Goal: Task Accomplishment & Management: Use online tool/utility

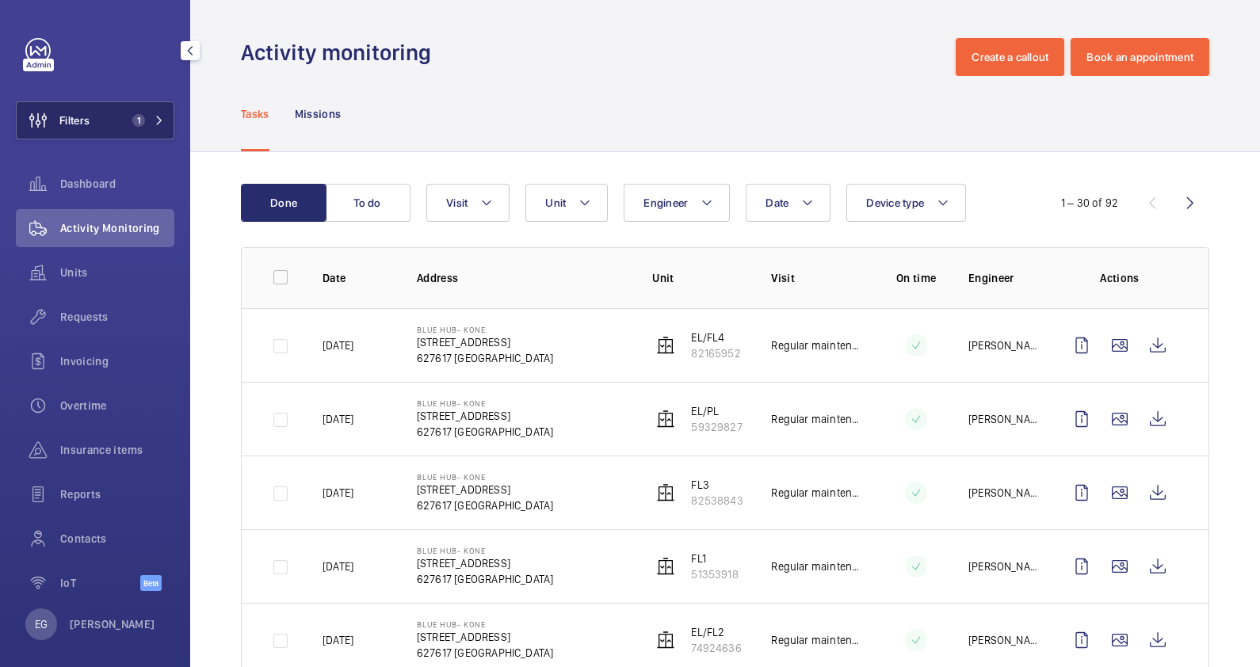
click at [159, 118] on mat-icon at bounding box center [160, 121] width 10 height 10
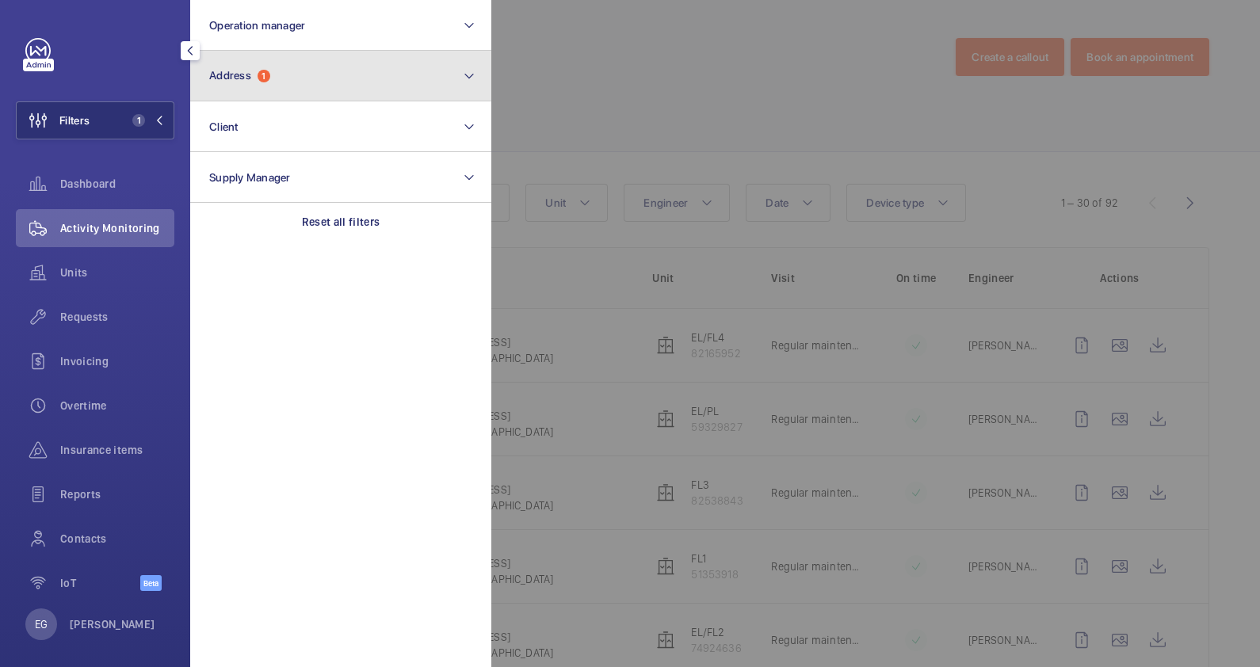
click at [313, 54] on button "Address 1" at bounding box center [340, 76] width 301 height 51
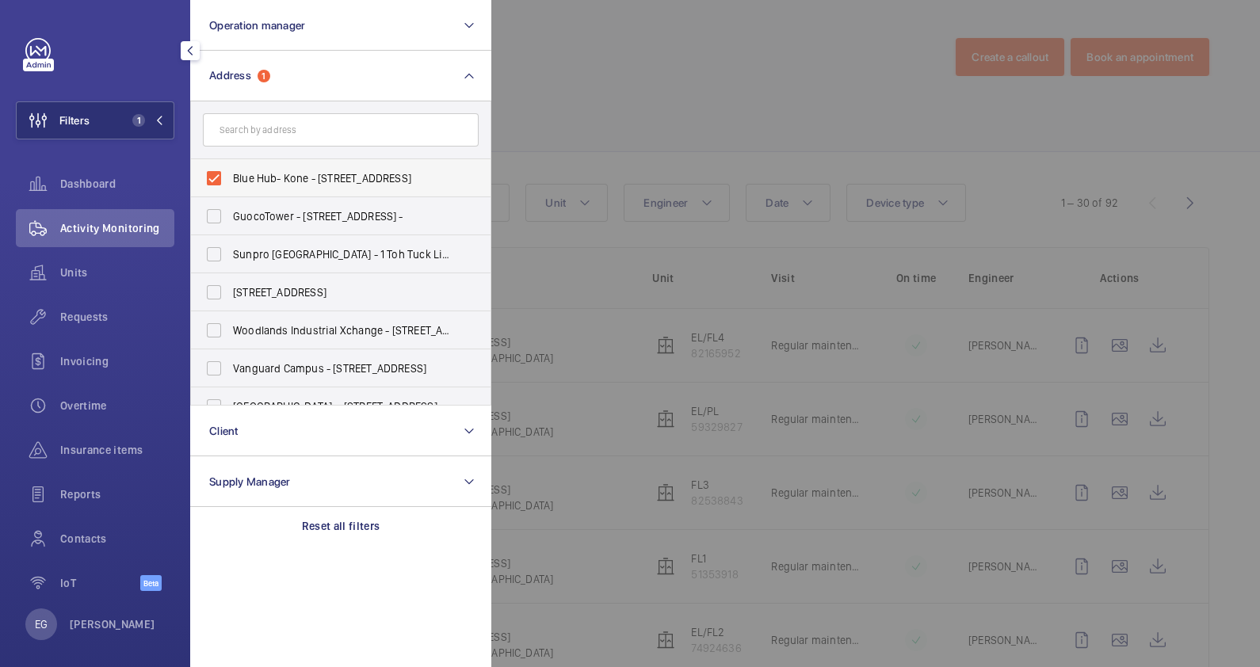
click at [336, 177] on span "Blue Hub- Kone - [STREET_ADDRESS]" at bounding box center [342, 178] width 218 height 16
click at [230, 177] on input "Blue Hub- Kone - [STREET_ADDRESS]" at bounding box center [214, 178] width 32 height 32
checkbox input "false"
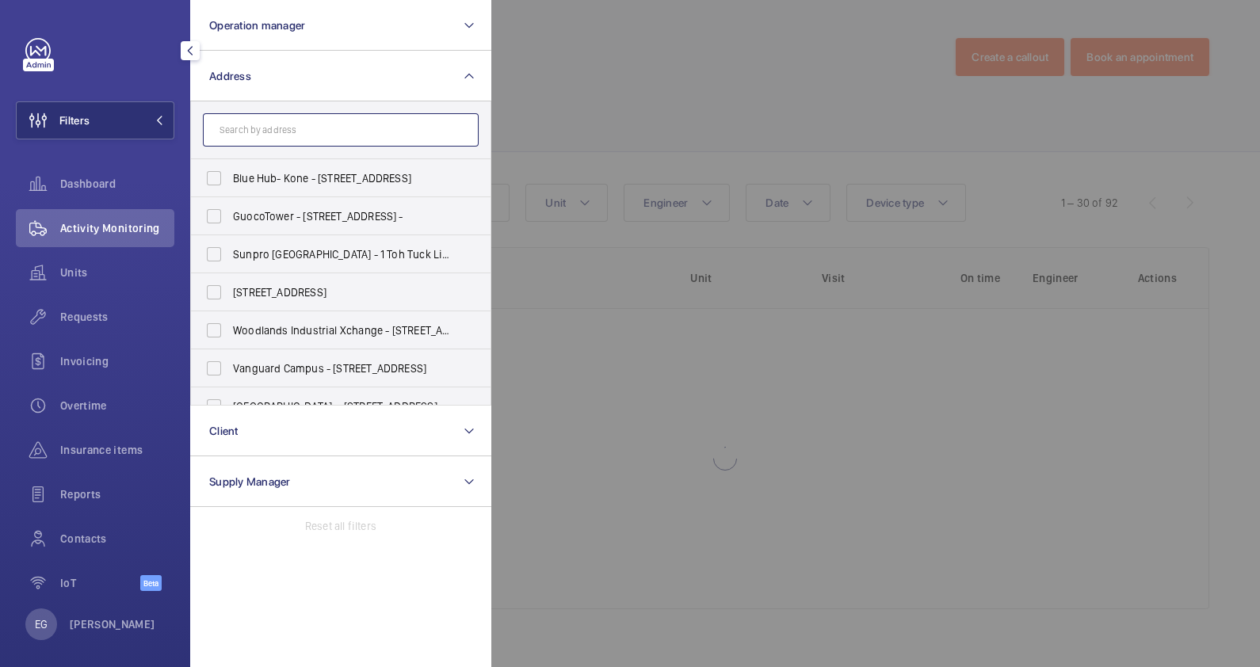
click at [335, 124] on input "text" at bounding box center [341, 129] width 276 height 33
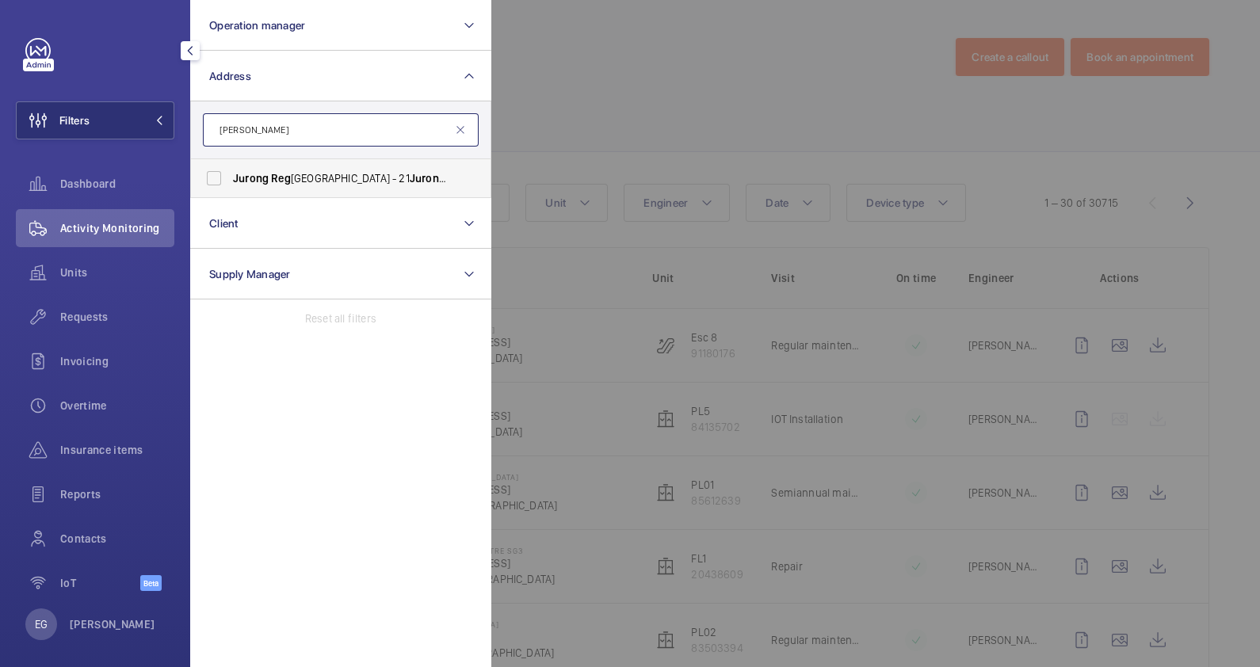
type input "[PERSON_NAME]"
click at [330, 179] on span "[GEOGRAPHIC_DATA][PERSON_NAME] - [STREET_ADDRESS]" at bounding box center [342, 178] width 218 height 16
click at [230, 179] on input "[GEOGRAPHIC_DATA][PERSON_NAME] - [STREET_ADDRESS]" at bounding box center [214, 178] width 32 height 32
checkbox input "true"
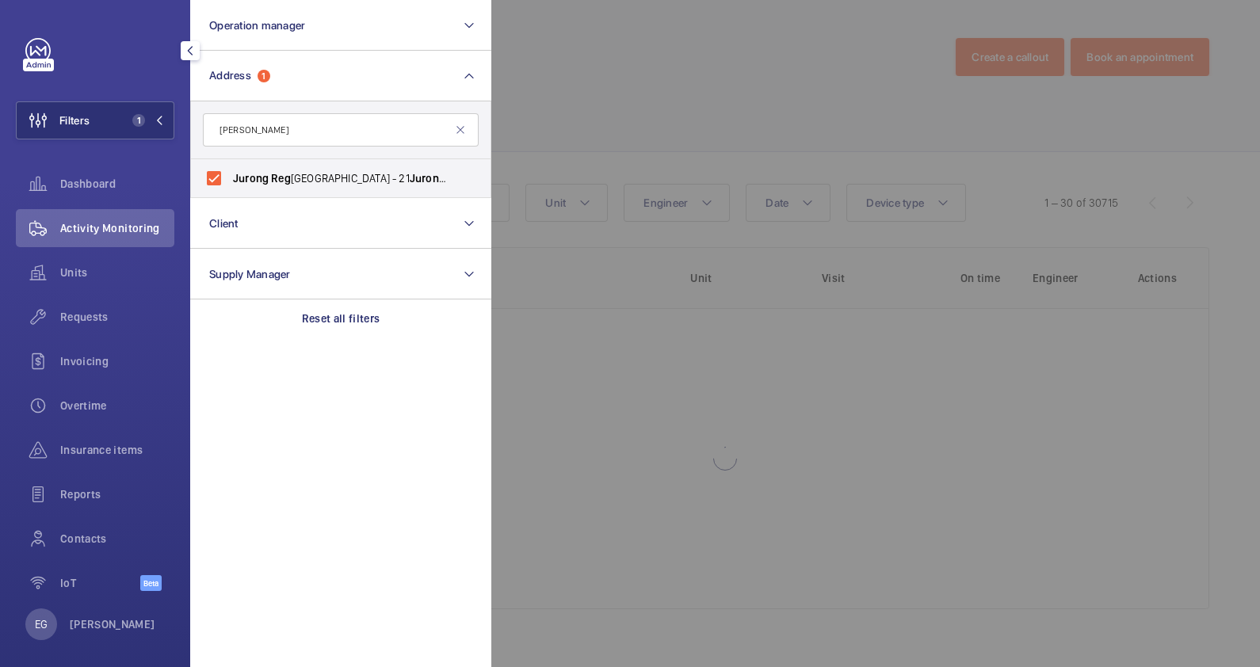
click at [751, 67] on div at bounding box center [1121, 333] width 1260 height 667
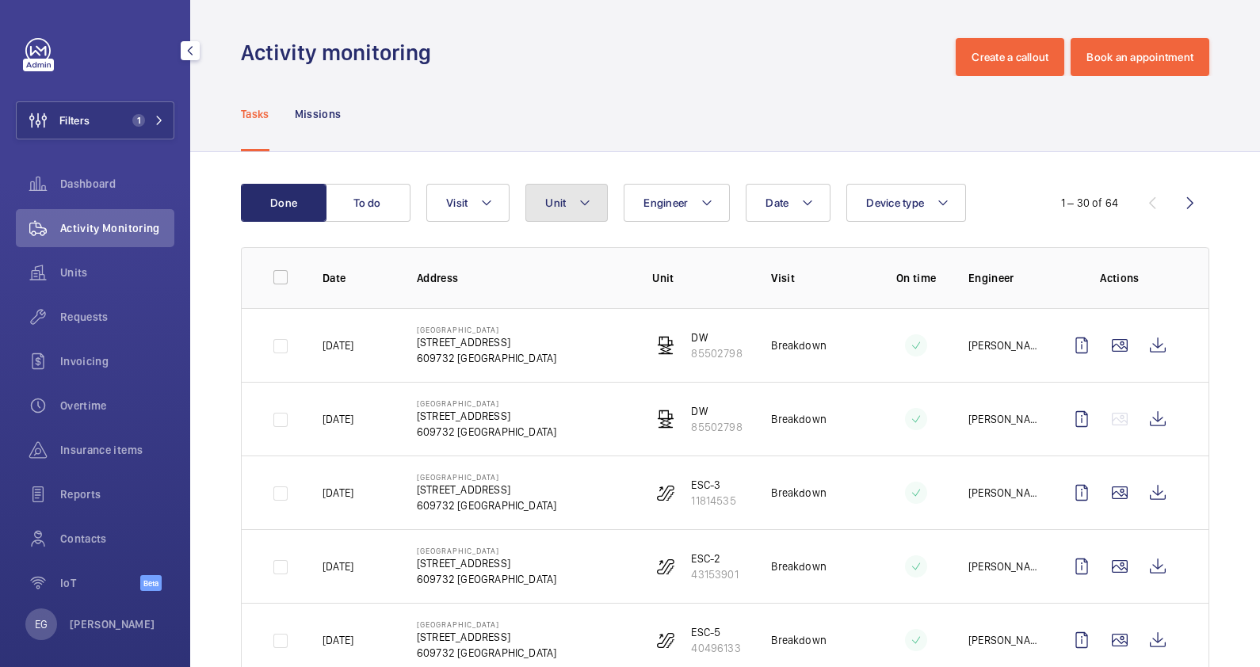
click at [585, 206] on mat-icon at bounding box center [585, 202] width 13 height 19
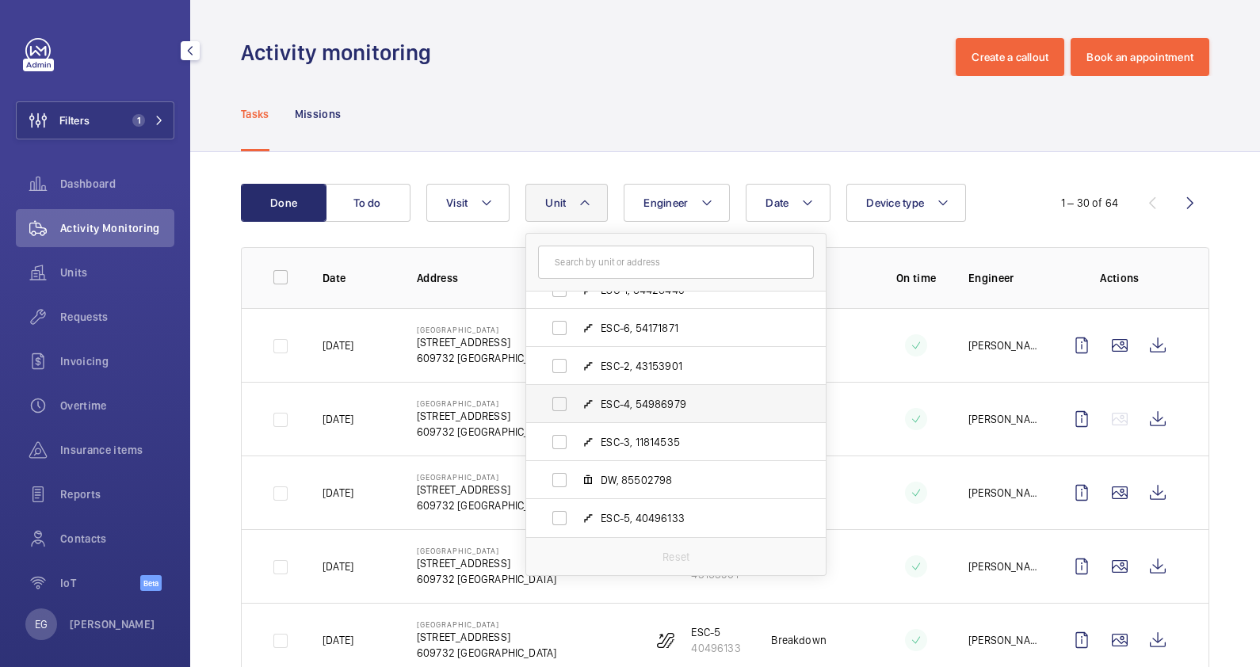
scroll to position [96, 0]
click at [659, 481] on span "DW, 85502798" at bounding box center [693, 481] width 184 height 16
click at [575, 481] on input "DW, 85502798" at bounding box center [560, 481] width 32 height 32
checkbox input "true"
click at [681, 98] on div "Tasks Missions" at bounding box center [725, 113] width 969 height 75
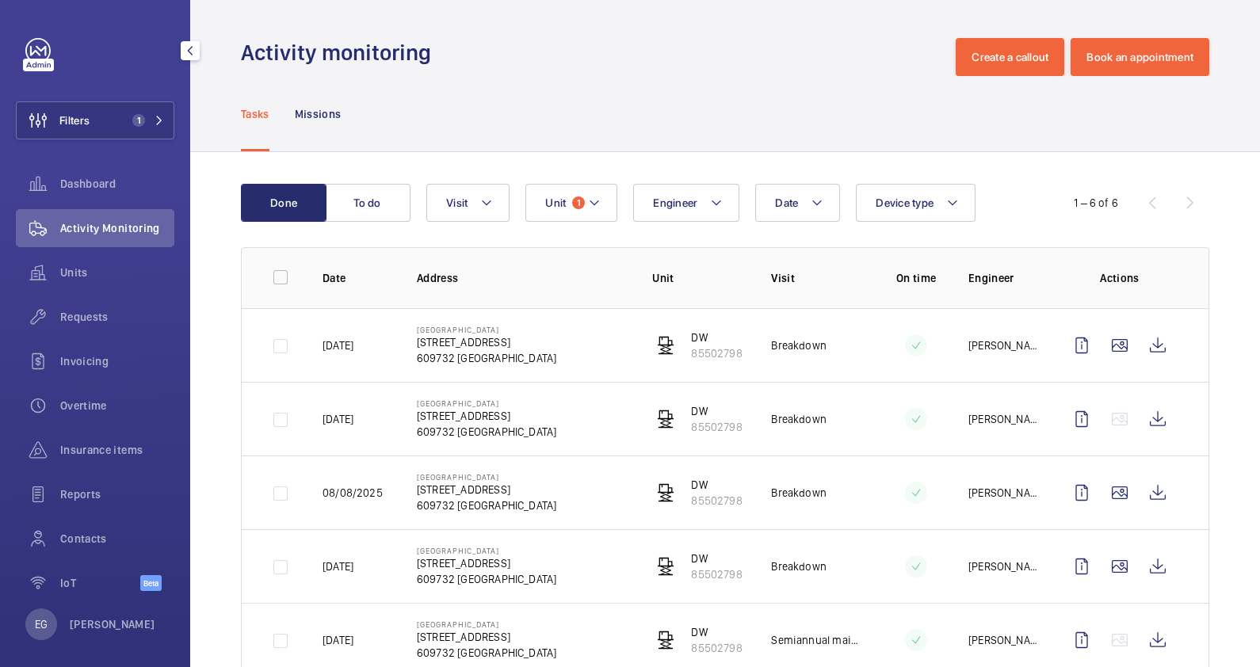
scroll to position [119, 0]
